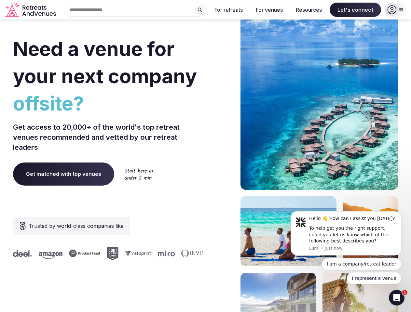
click at [205, 156] on div "Need a venue for your next company offsite? Get access to 20,000+ of the world'…" at bounding box center [205, 195] width 385 height 392
click at [135, 10] on div "Search Popular Destinations [GEOGRAPHIC_DATA], [GEOGRAPHIC_DATA] [GEOGRAPHIC_DA…" at bounding box center [133, 10] width 148 height 14
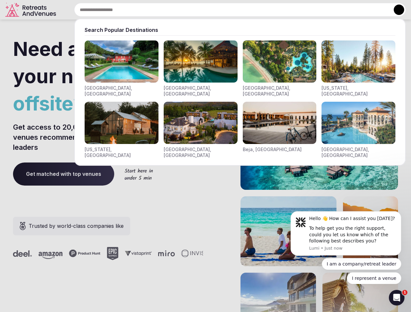
click at [200, 10] on input "text" at bounding box center [240, 10] width 332 height 14
click at [229, 10] on input "text" at bounding box center [240, 10] width 332 height 14
click at [269, 10] on input "text" at bounding box center [240, 10] width 332 height 14
click at [309, 10] on input "text" at bounding box center [240, 10] width 332 height 14
click at [355, 10] on input "text" at bounding box center [240, 10] width 332 height 14
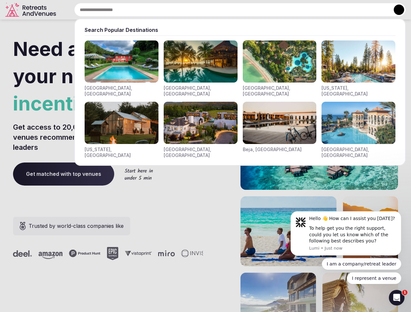
click at [395, 10] on button at bounding box center [399, 10] width 10 height 10
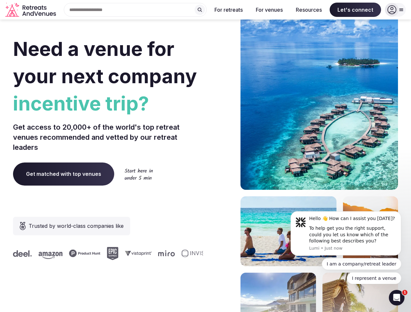
click at [346, 234] on div "To help get you the right support, could you let us know which of the following…" at bounding box center [352, 235] width 87 height 19
